Goal: Task Accomplishment & Management: Manage account settings

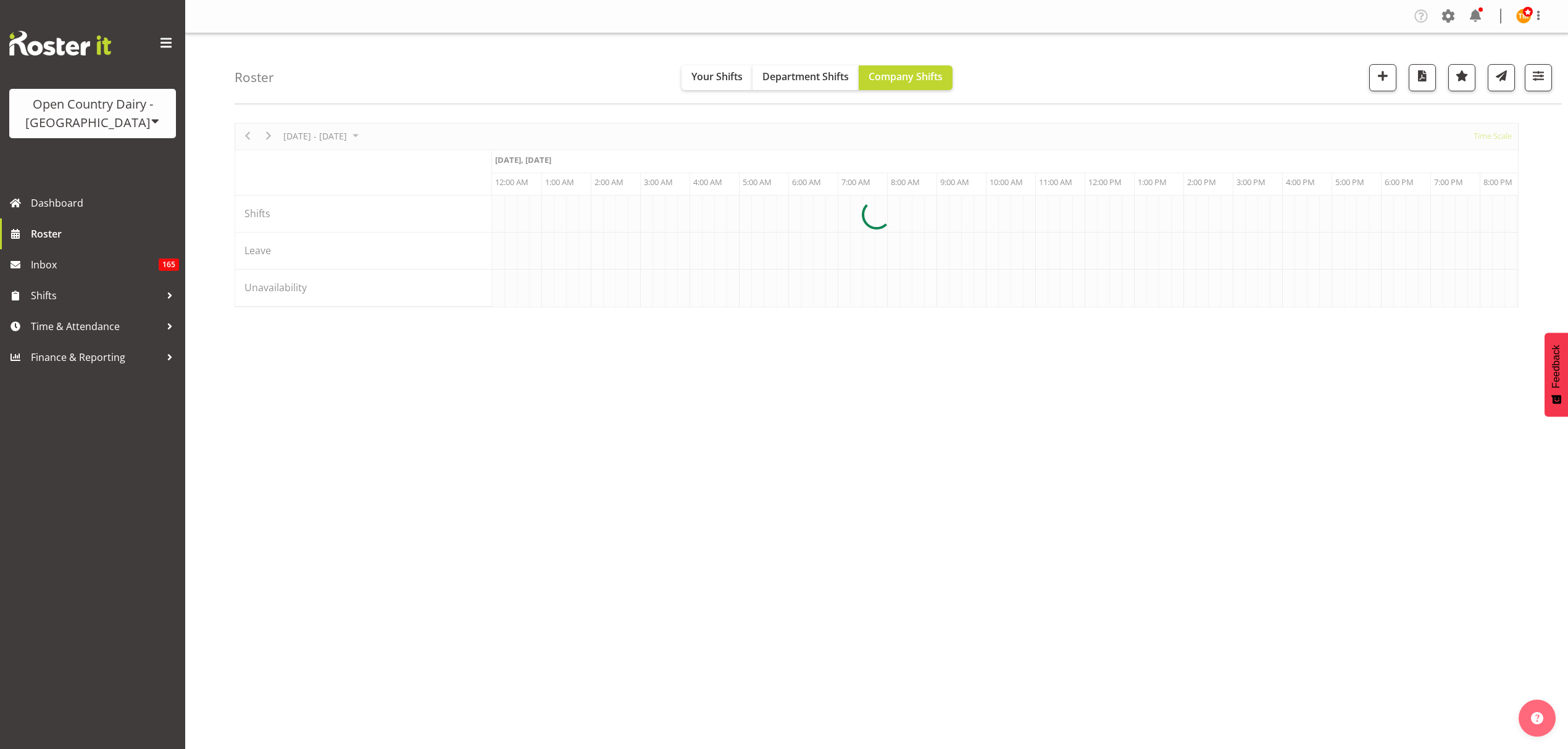
scroll to position [0, 1630]
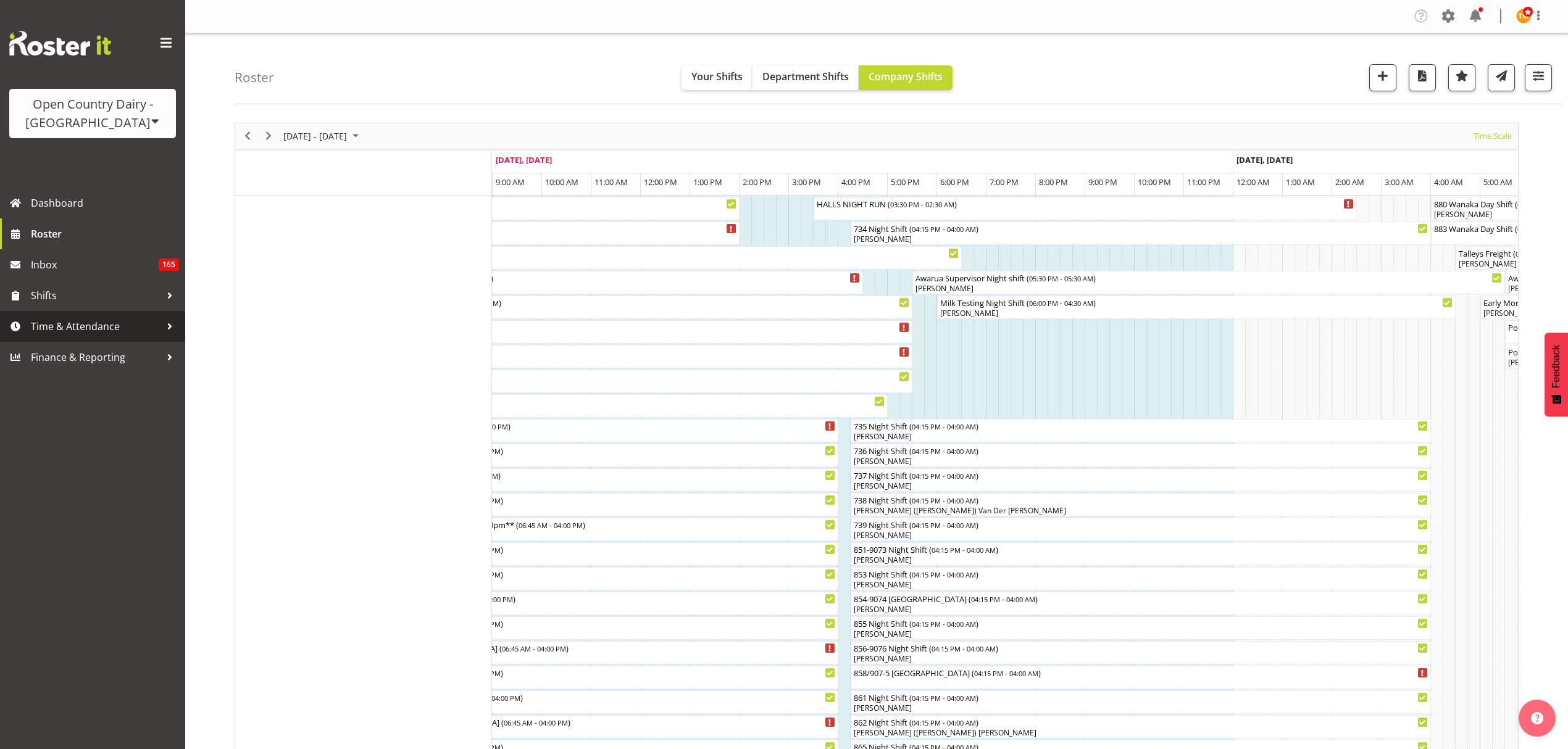
click at [153, 324] on span "Time & Attendance" at bounding box center [95, 326] width 129 height 18
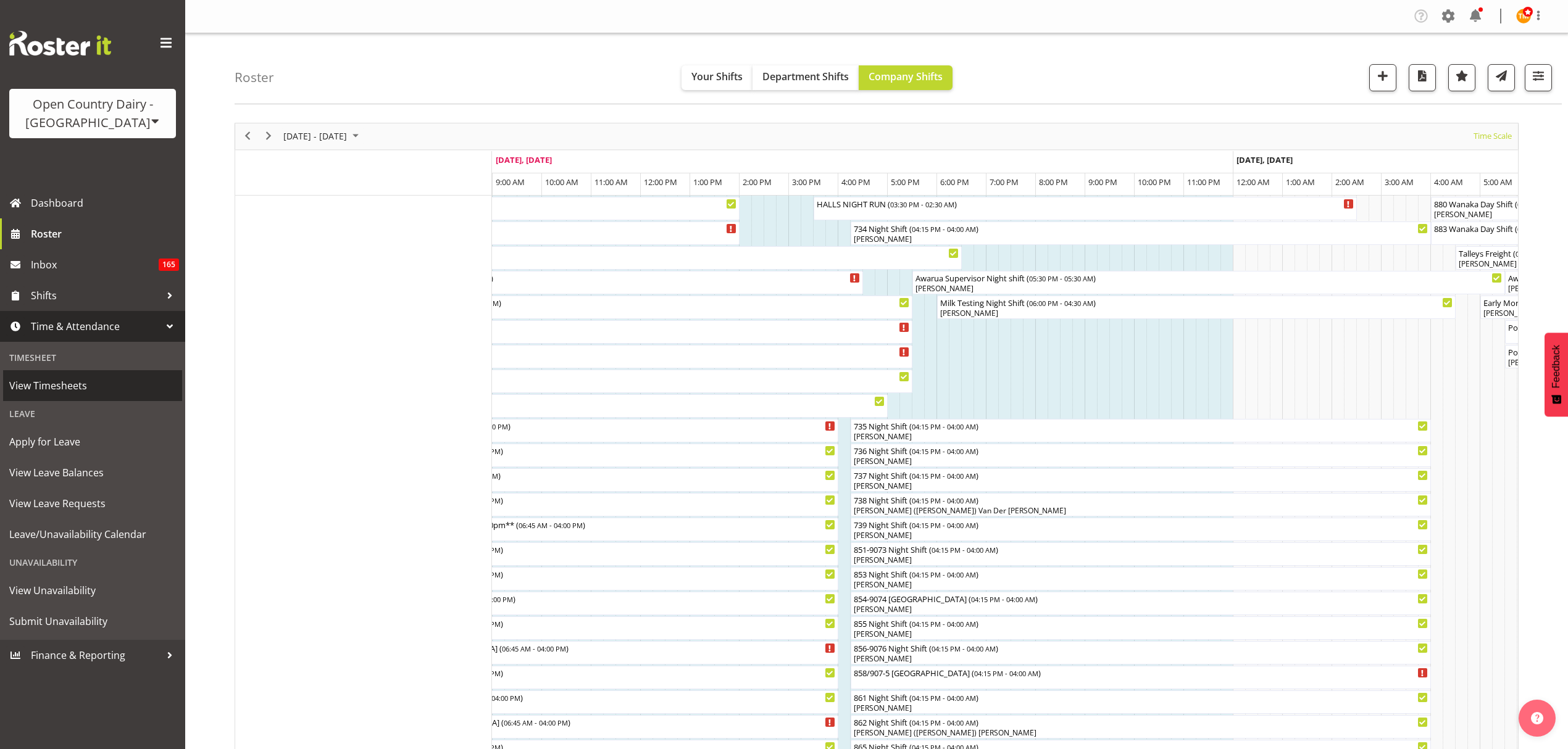
click at [73, 377] on span "View Timesheets" at bounding box center [93, 385] width 167 height 18
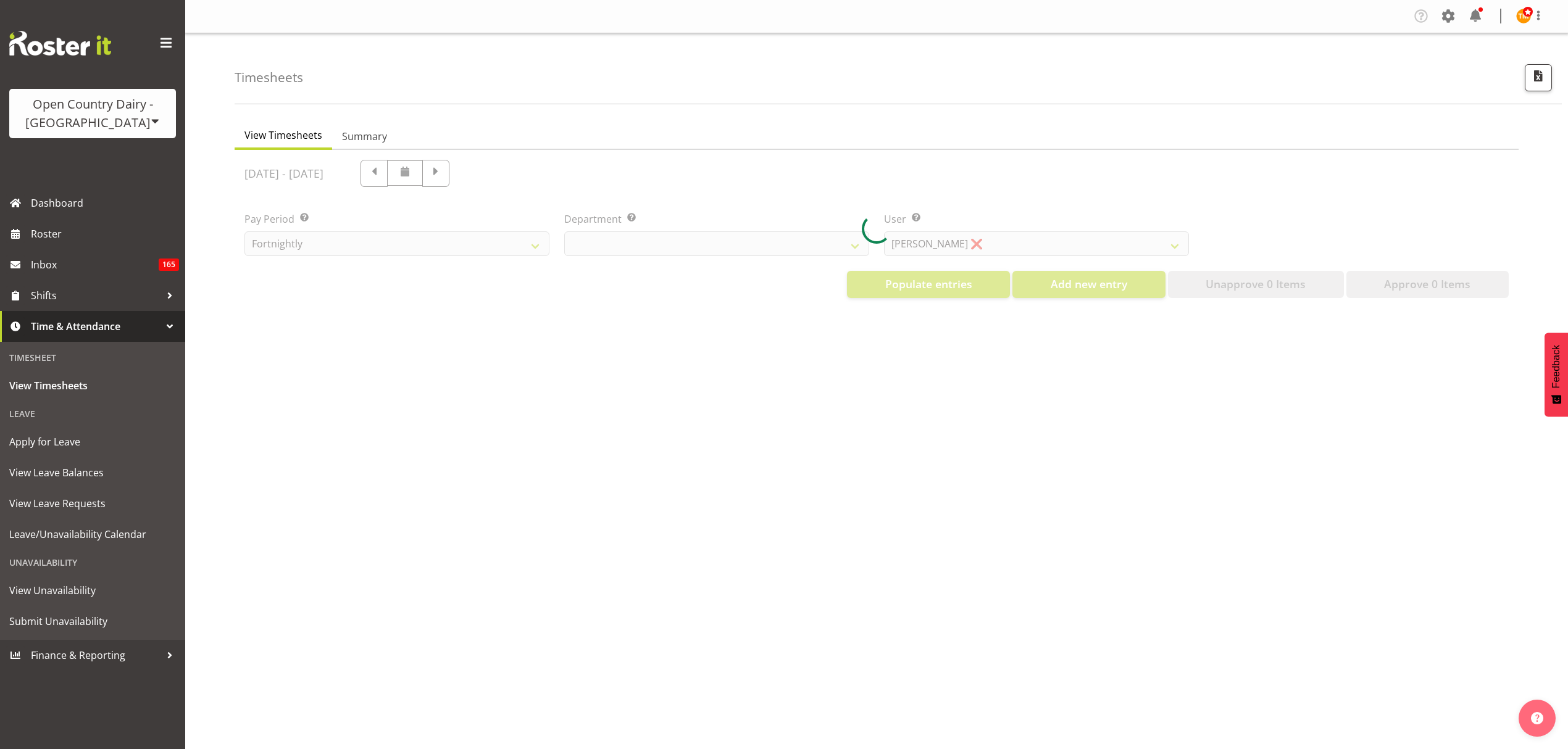
select select "699"
select select "8449"
